Goal: Find specific page/section: Find specific page/section

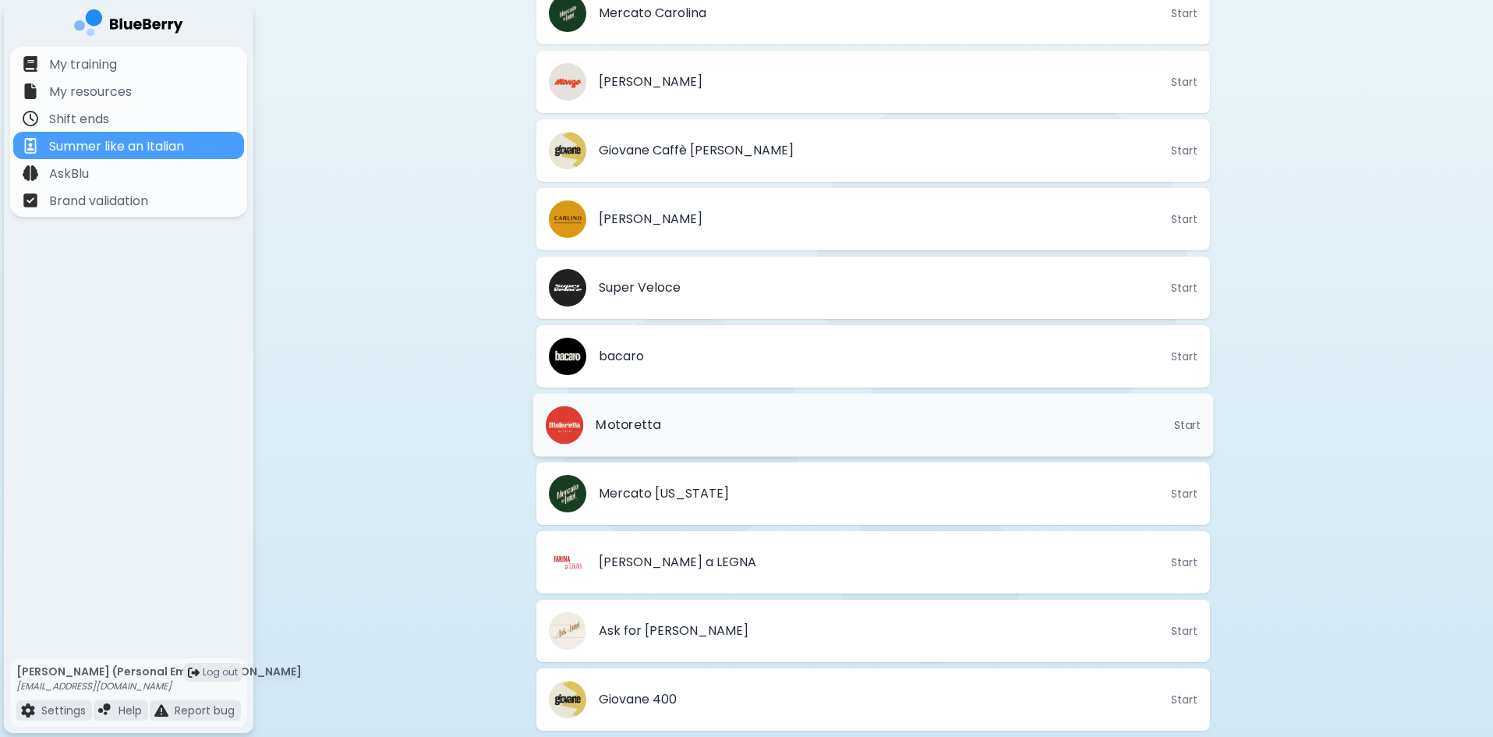
scroll to position [738, 0]
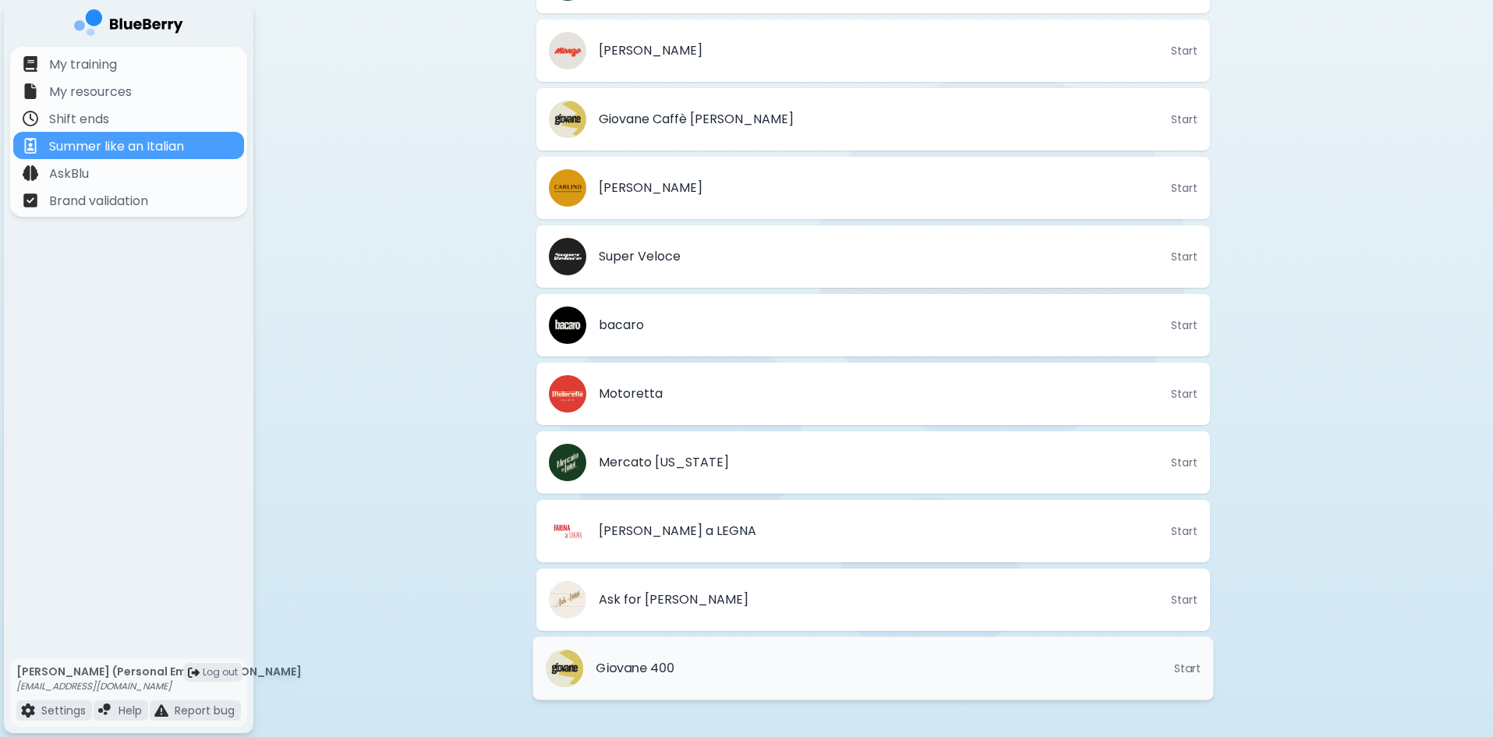
click at [720, 661] on li "Giovane 400 Start" at bounding box center [873, 668] width 681 height 63
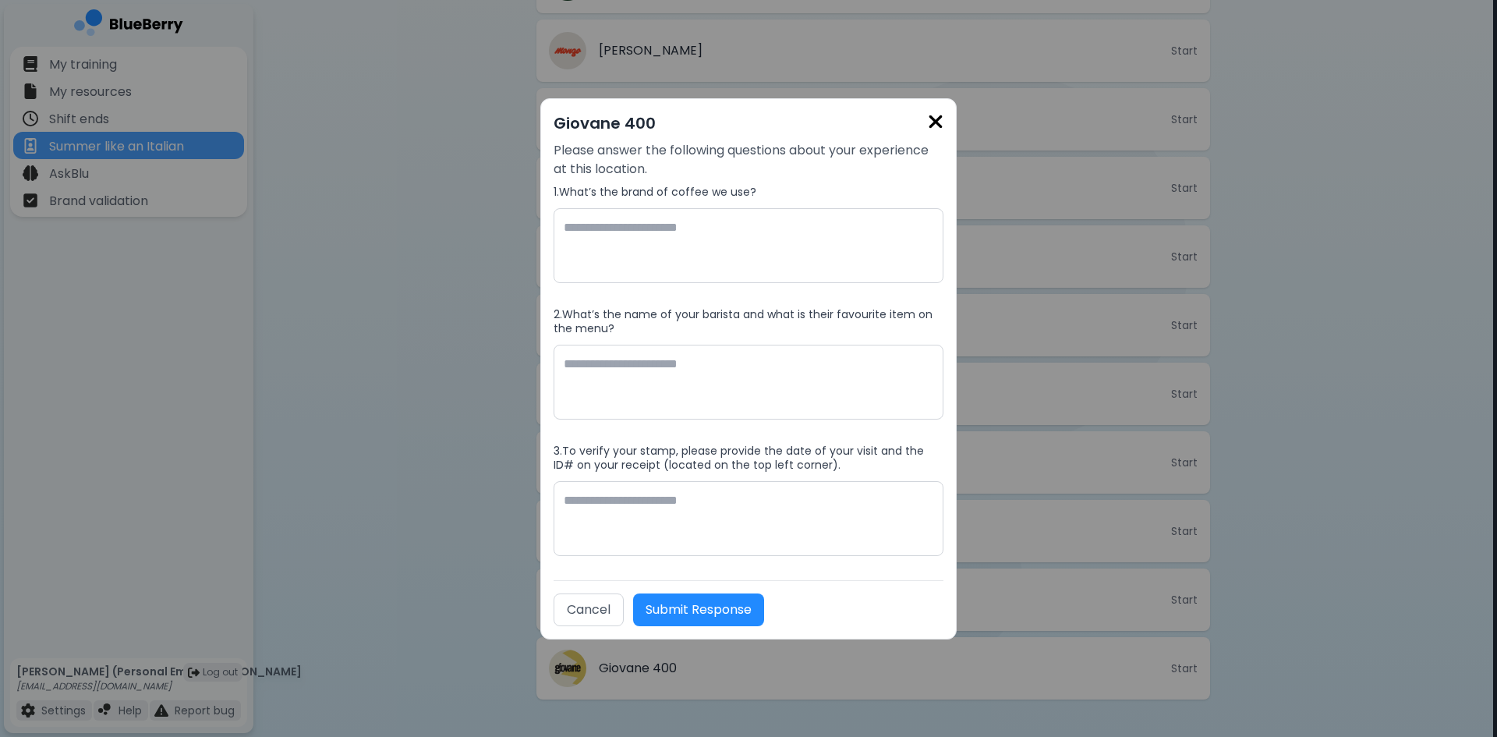
click at [934, 123] on img at bounding box center [936, 121] width 16 height 21
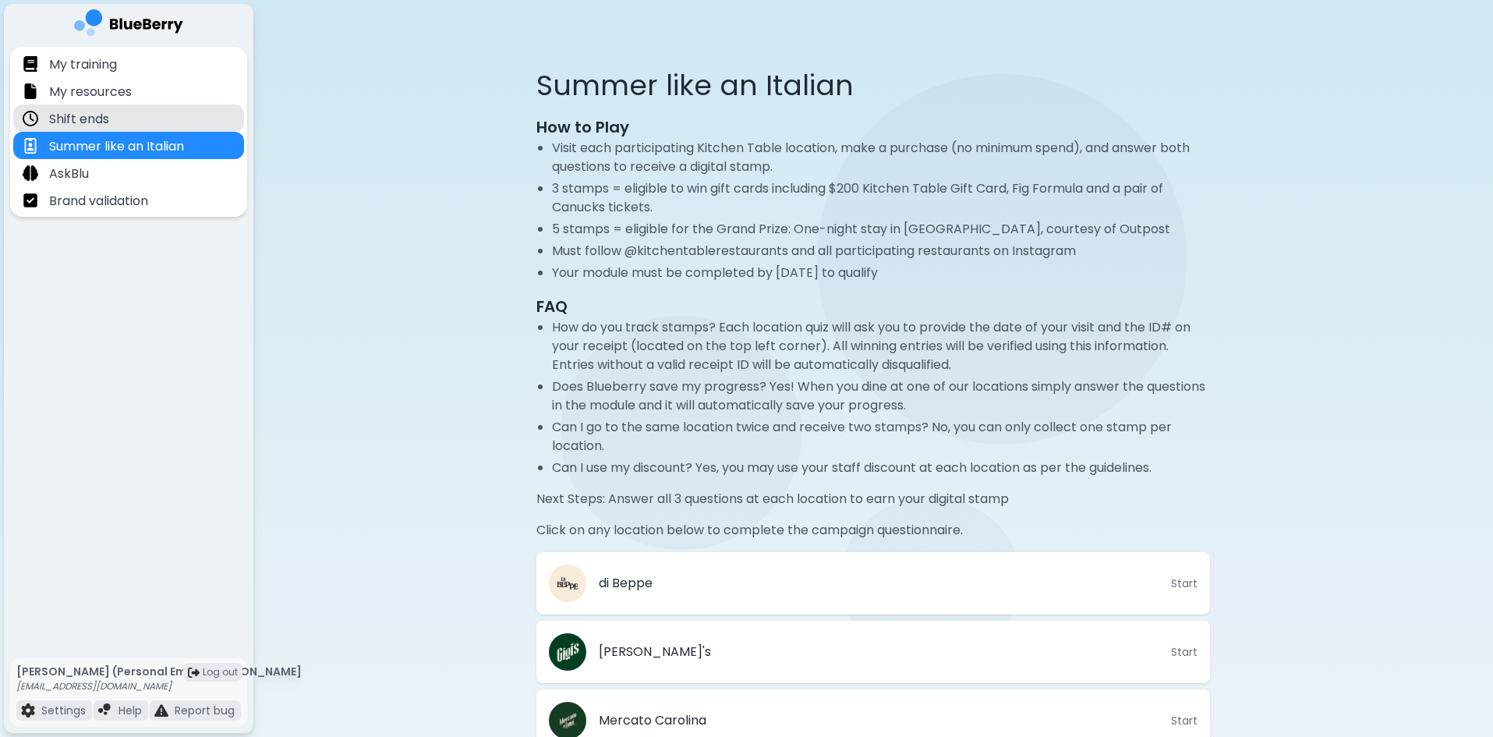
click at [121, 122] on div "Shift ends" at bounding box center [128, 117] width 231 height 27
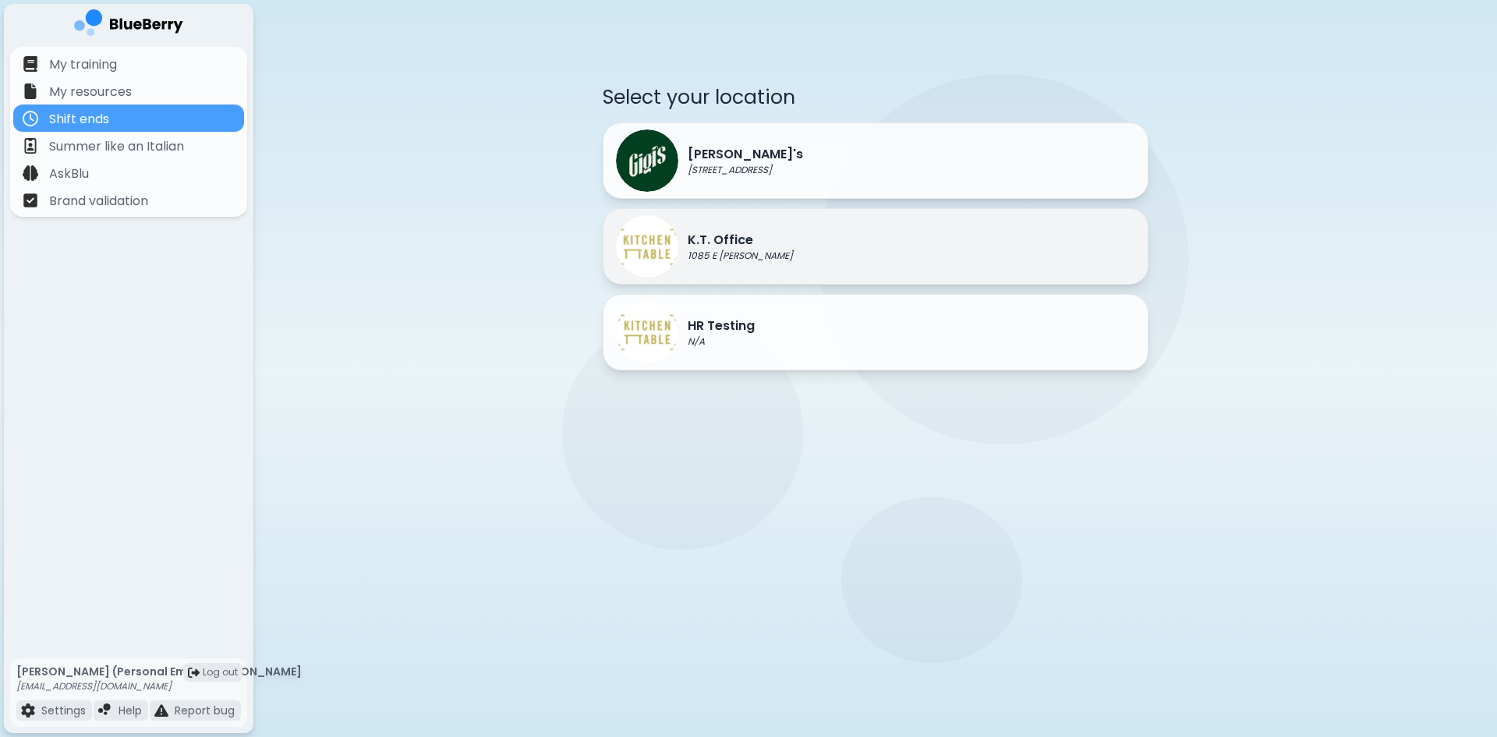
click at [734, 253] on p "1085 E [PERSON_NAME]" at bounding box center [740, 256] width 105 height 12
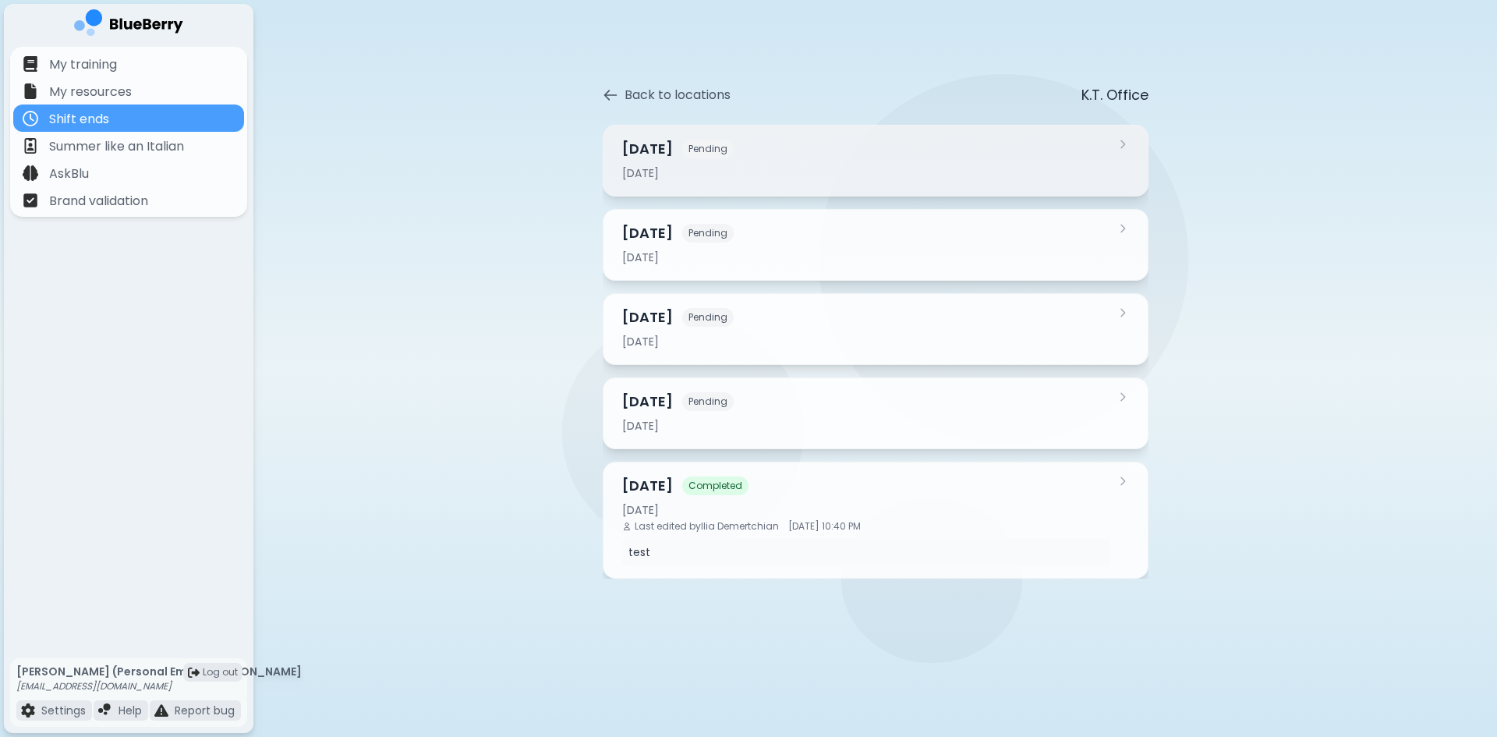
click at [733, 168] on div "[DATE]" at bounding box center [866, 173] width 488 height 14
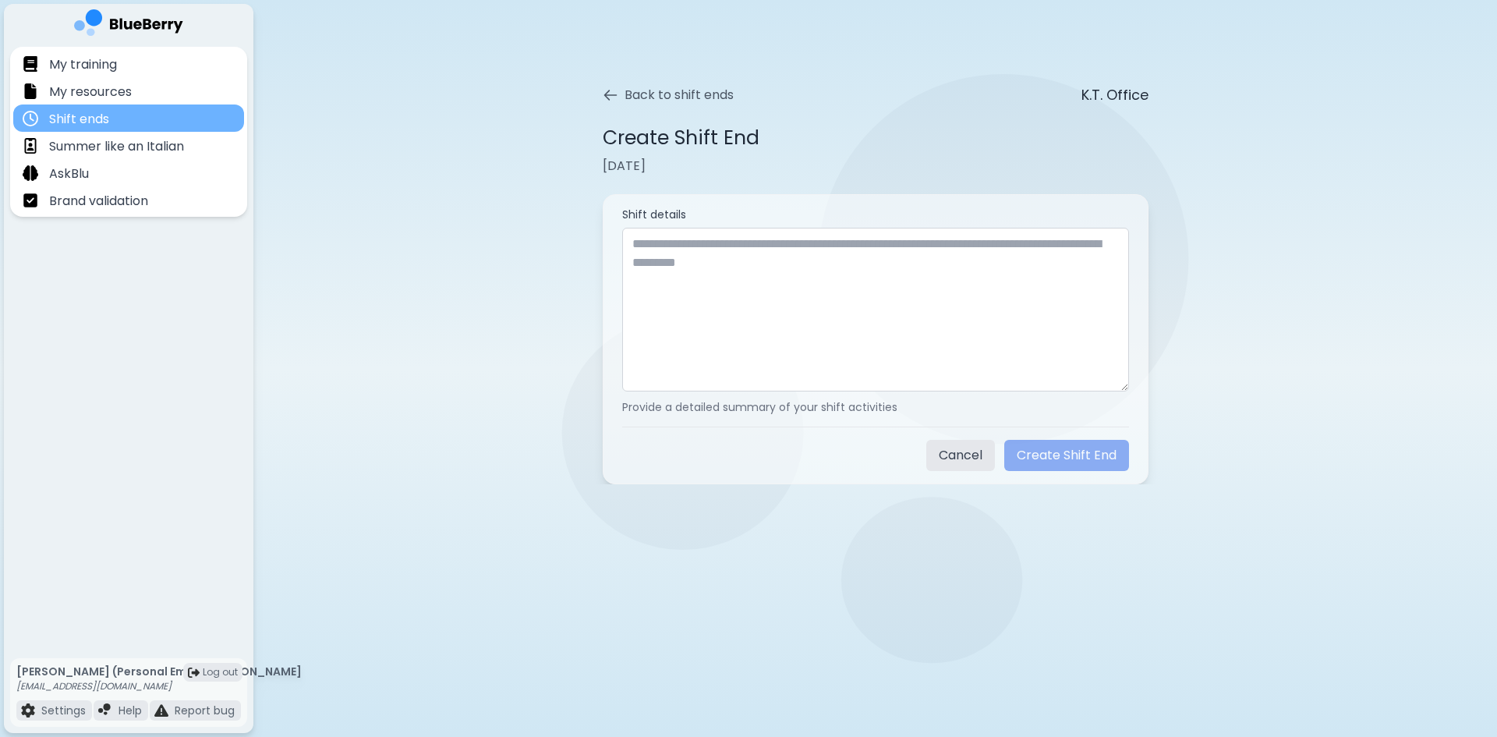
click at [158, 118] on div "Shift ends" at bounding box center [128, 117] width 231 height 27
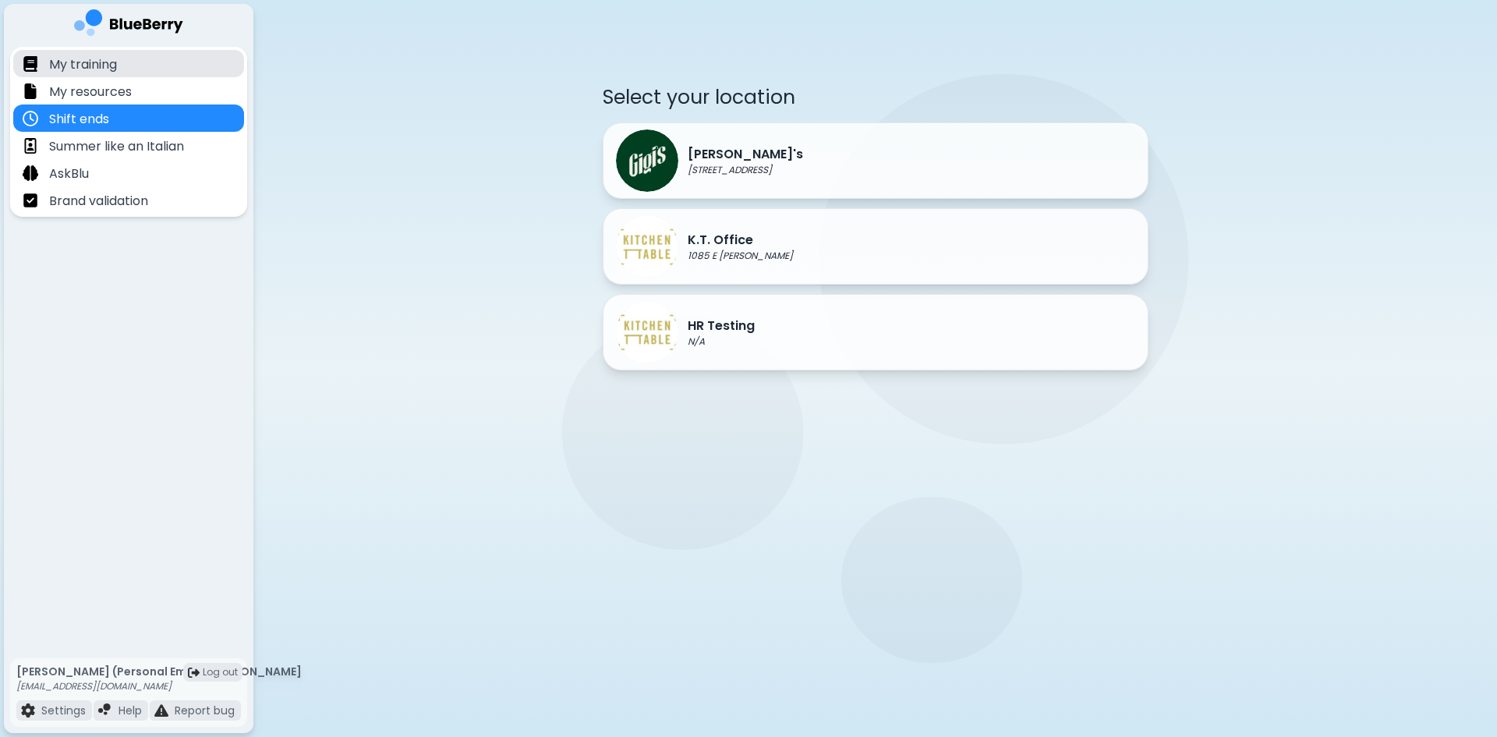
click at [106, 67] on p "My training" at bounding box center [83, 64] width 68 height 19
